Goal: Task Accomplishment & Management: Complete application form

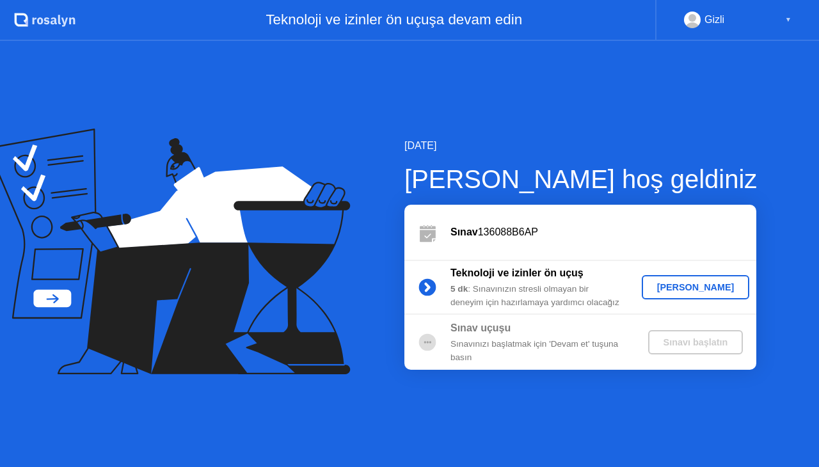
click at [677, 289] on div "[PERSON_NAME]" at bounding box center [696, 287] width 98 height 10
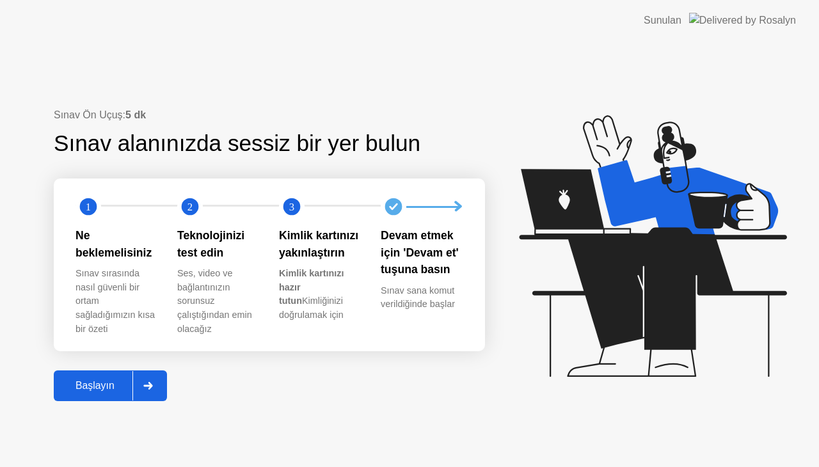
click at [117, 387] on div "Başlayın" at bounding box center [95, 386] width 75 height 12
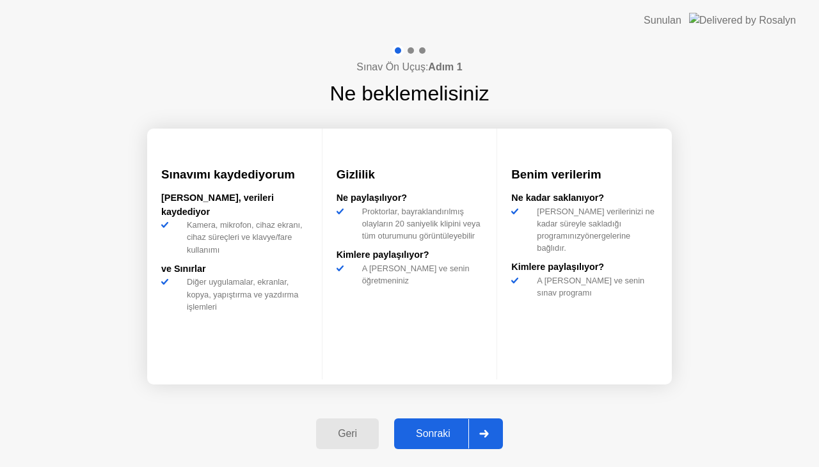
click at [453, 433] on div "Sonraki" at bounding box center [433, 434] width 70 height 12
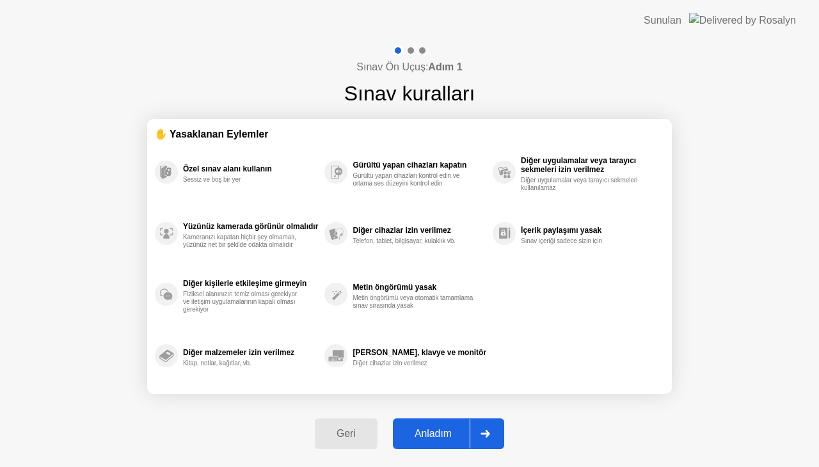
click at [449, 435] on div "Anladım" at bounding box center [433, 434] width 73 height 12
select select "Available cameras"
select select "Available speakers"
select select "Available microphones"
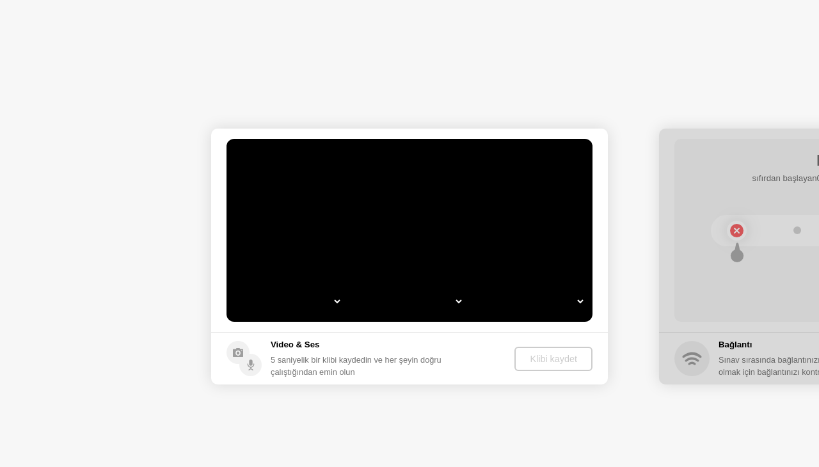
select select "**********"
select select "*******"
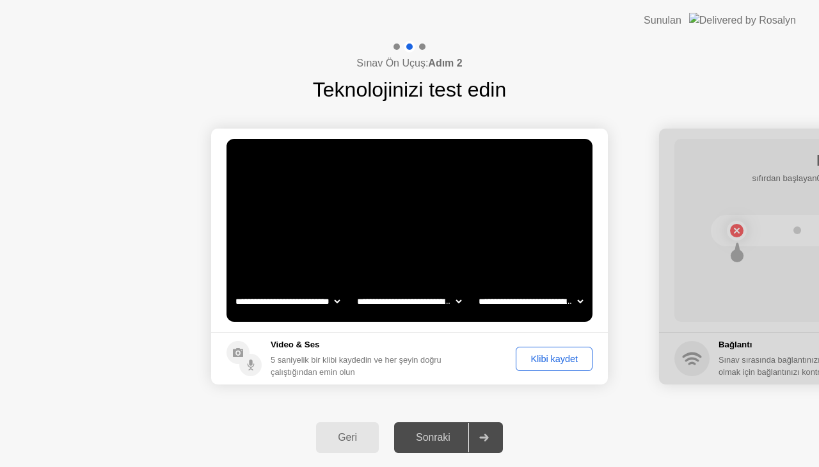
click at [538, 364] on div "Klibi kaydet" at bounding box center [554, 359] width 68 height 10
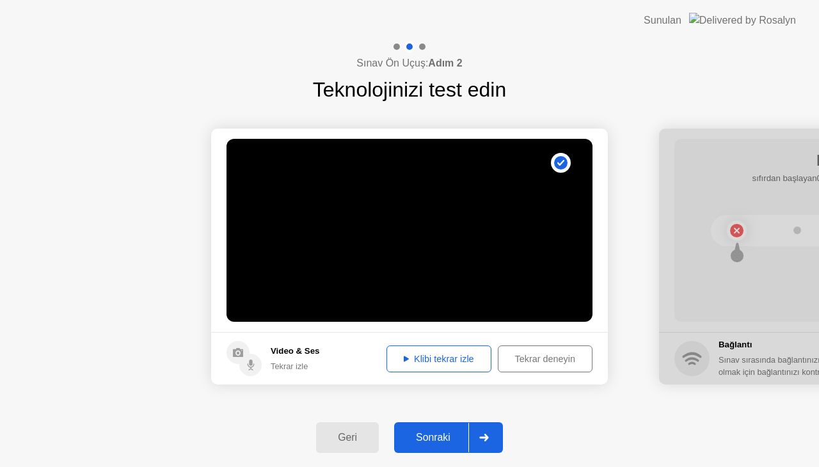
click at [415, 358] on div "Klibi tekrar izle" at bounding box center [439, 359] width 96 height 10
click at [443, 437] on div "Sonraki" at bounding box center [433, 438] width 70 height 12
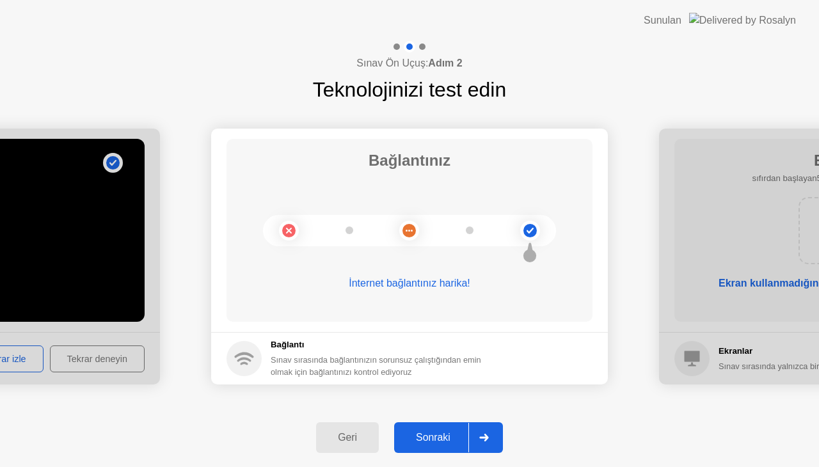
click at [428, 434] on div "Sonraki" at bounding box center [433, 438] width 70 height 12
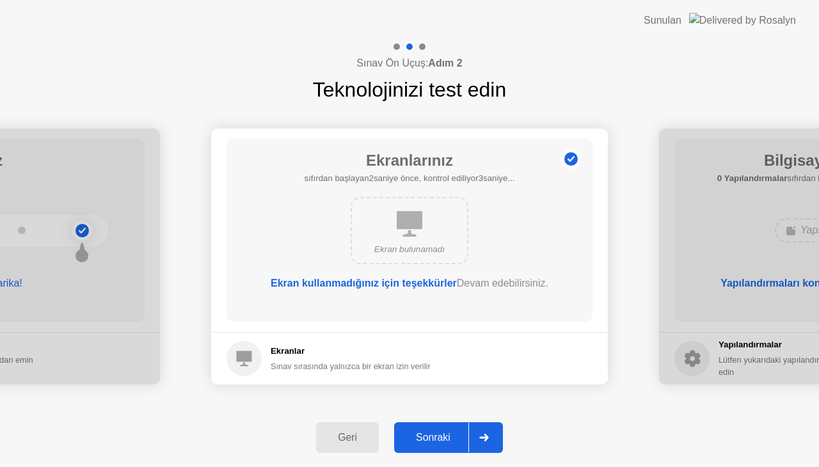
click at [433, 435] on div "Sonraki" at bounding box center [433, 438] width 70 height 12
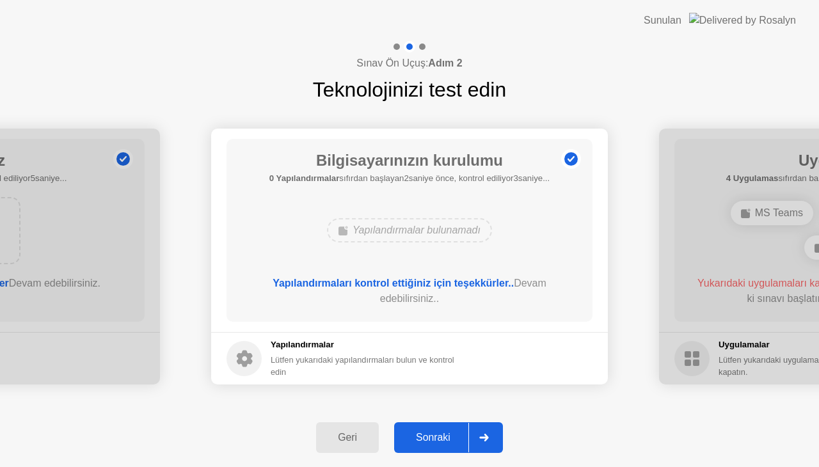
click at [435, 435] on div "Sonraki" at bounding box center [433, 438] width 70 height 12
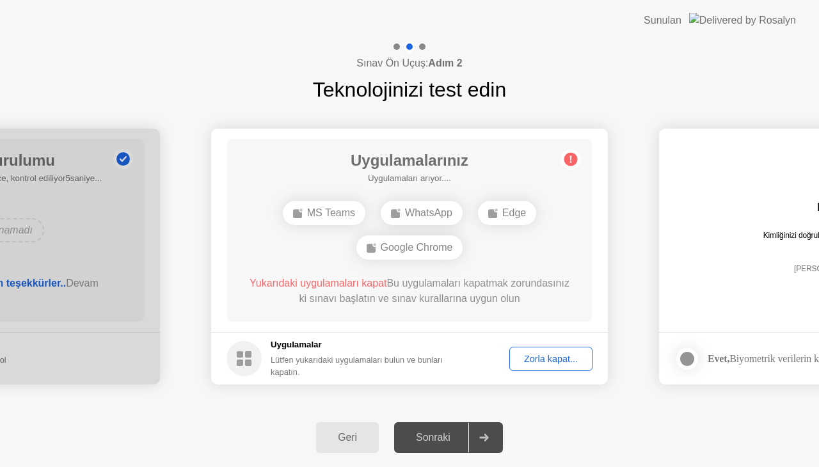
click at [538, 357] on div "Zorla kapat..." at bounding box center [551, 359] width 74 height 10
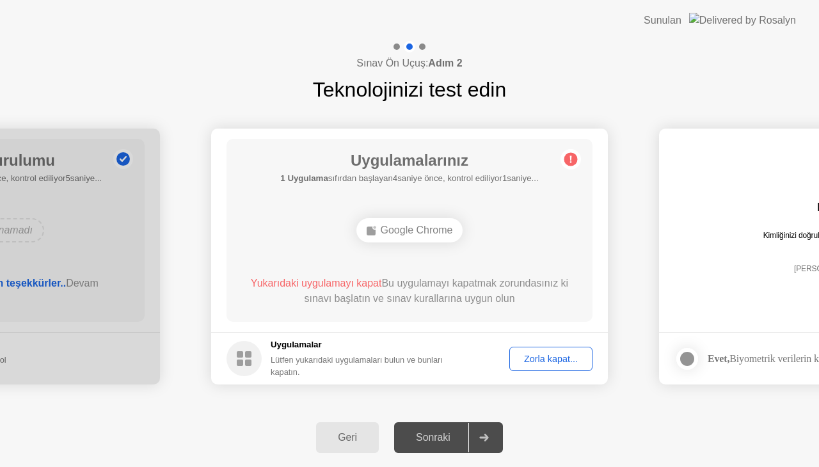
click at [547, 358] on div "Zorla kapat..." at bounding box center [551, 359] width 74 height 10
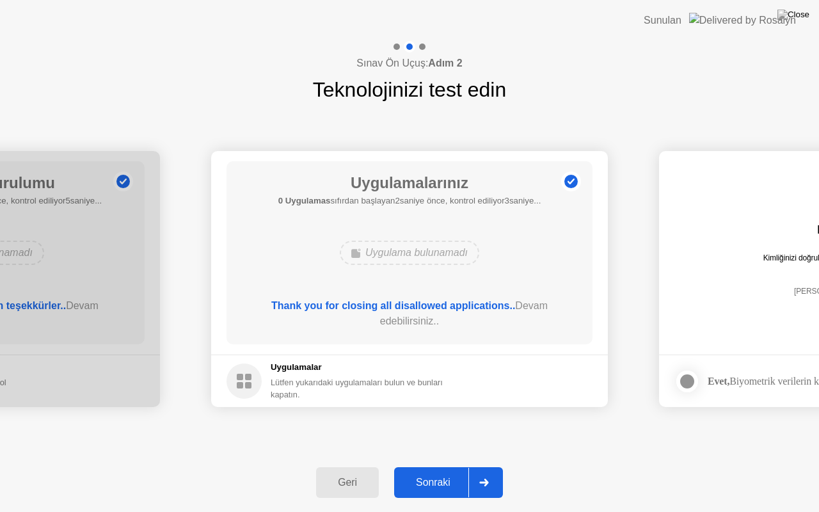
click at [454, 467] on div "Sonraki" at bounding box center [433, 483] width 70 height 12
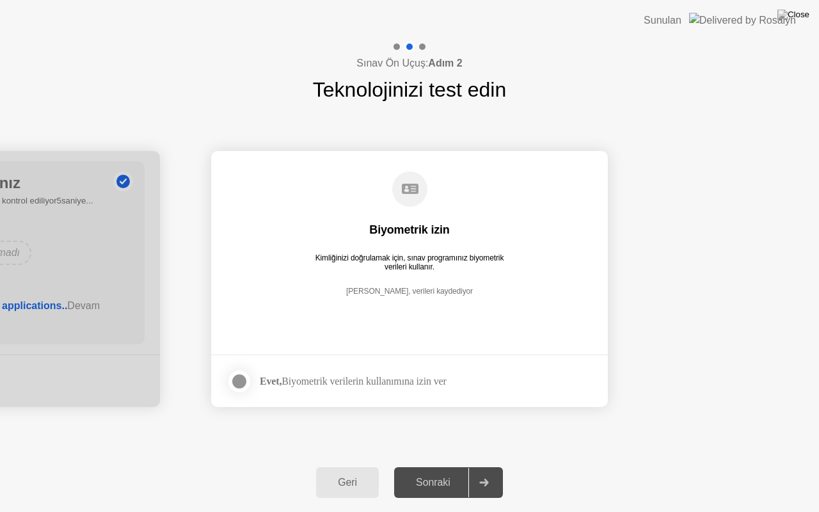
click at [364, 381] on div "Evet, Biyometrik verilerin kullanımına izin ver" at bounding box center [353, 381] width 187 height 12
click at [236, 383] on div at bounding box center [239, 381] width 15 height 15
click at [439, 467] on div "Sonraki" at bounding box center [433, 483] width 70 height 12
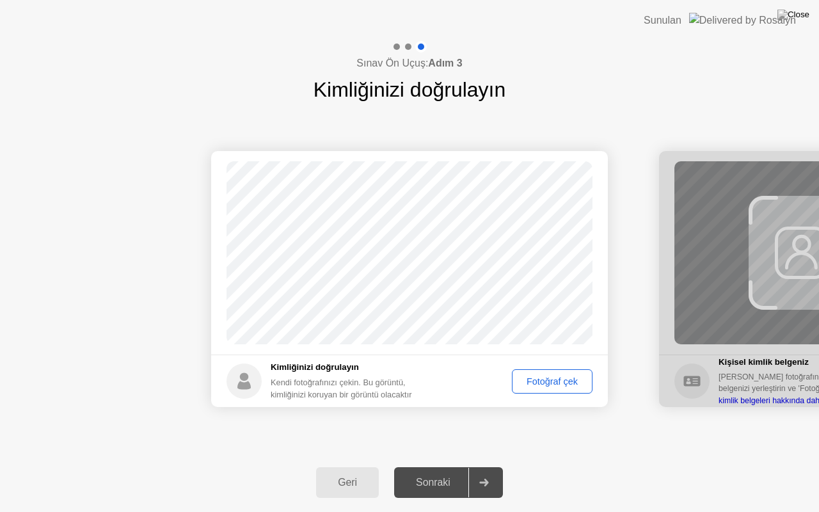
click at [540, 382] on div "Fotoğraf çek" at bounding box center [553, 381] width 72 height 10
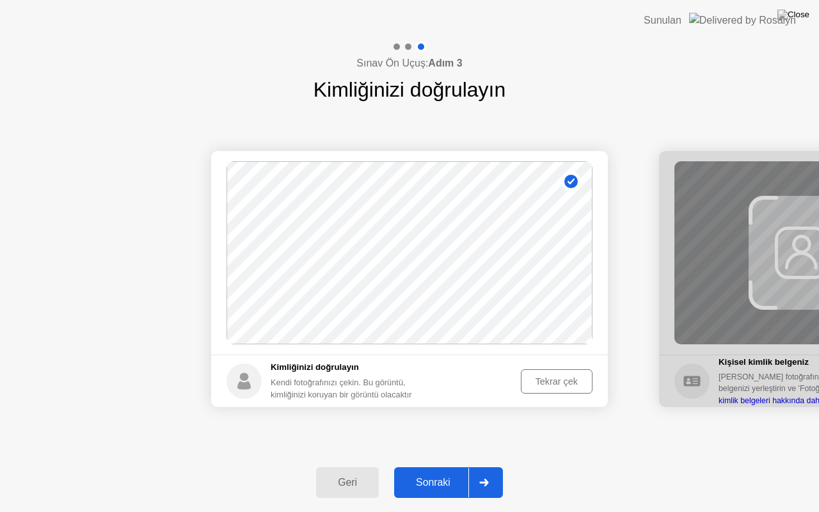
click at [443, 467] on div "Sonraki" at bounding box center [433, 483] width 70 height 12
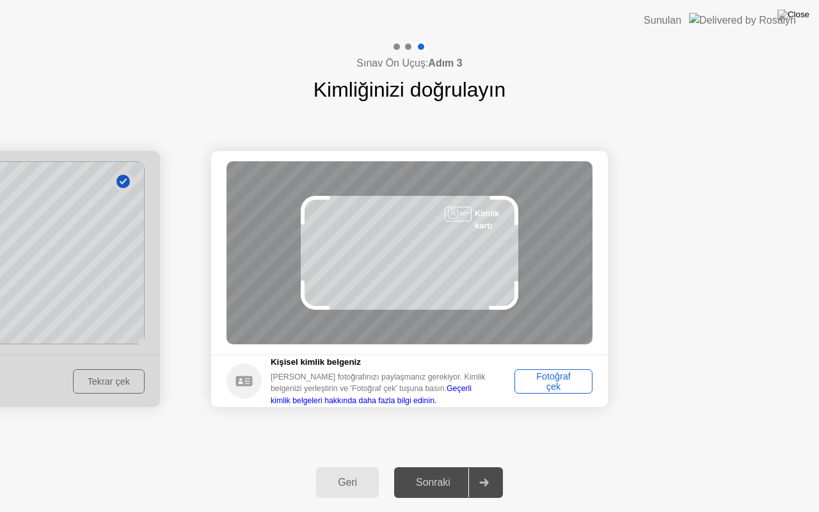
click at [563, 383] on div "Fotoğraf çek" at bounding box center [553, 381] width 69 height 20
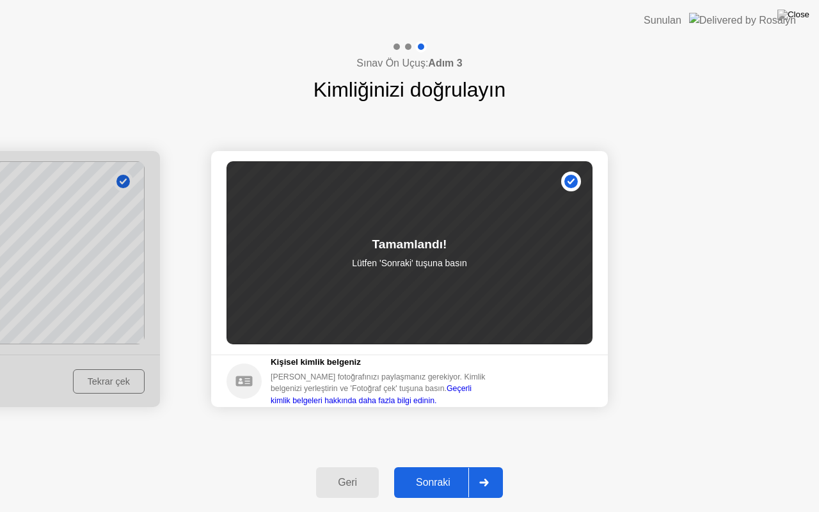
click at [419, 467] on div "Sonraki" at bounding box center [433, 483] width 70 height 12
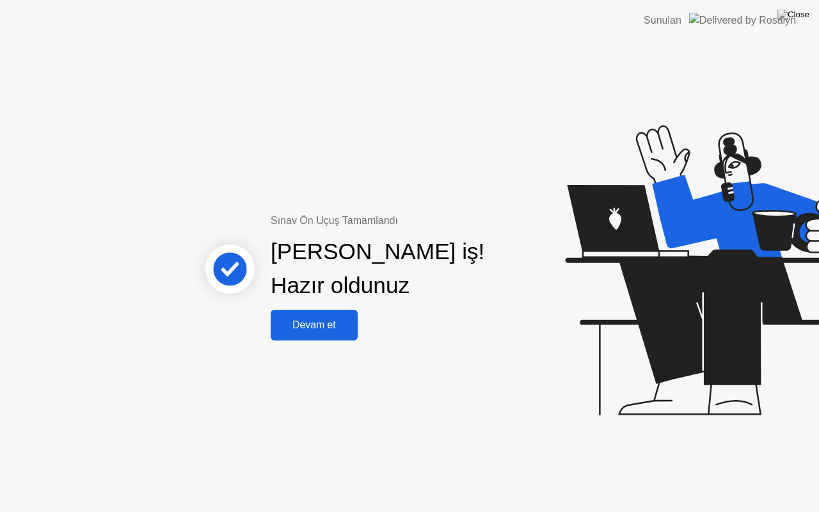
click at [330, 319] on div "Devam et" at bounding box center [314, 325] width 79 height 12
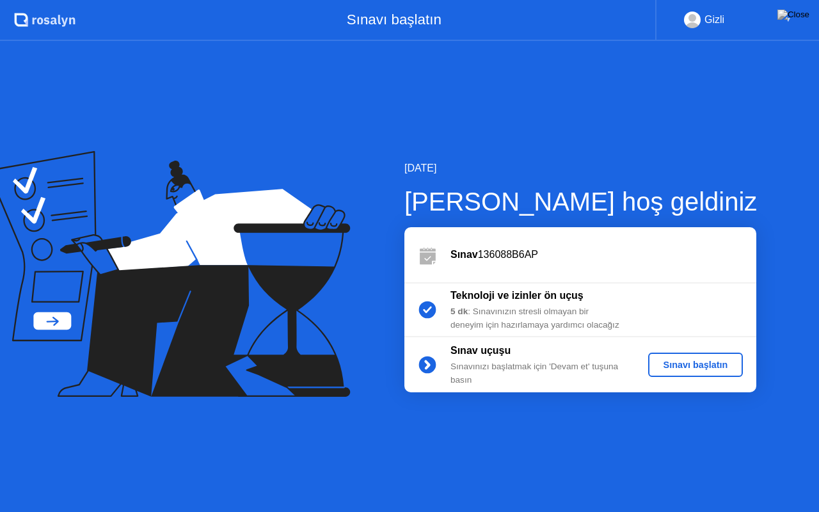
click at [698, 366] on div "Sınavı başlatın" at bounding box center [696, 365] width 85 height 10
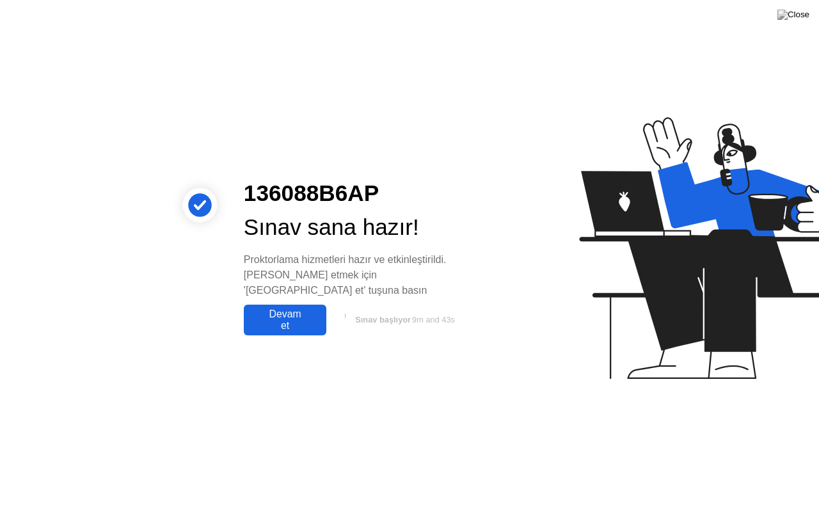
click at [282, 312] on div "Devam et" at bounding box center [285, 320] width 75 height 23
